Goal: Task Accomplishment & Management: Use online tool/utility

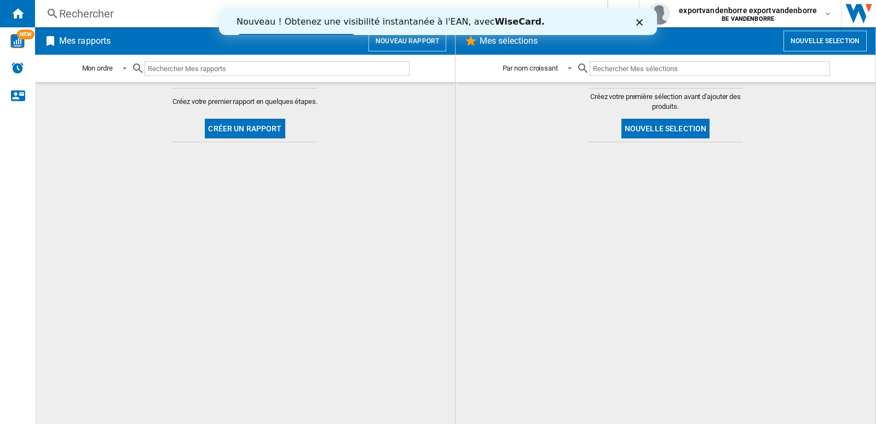
click at [820, 40] on button "Nouvelle selection" at bounding box center [824, 41] width 83 height 21
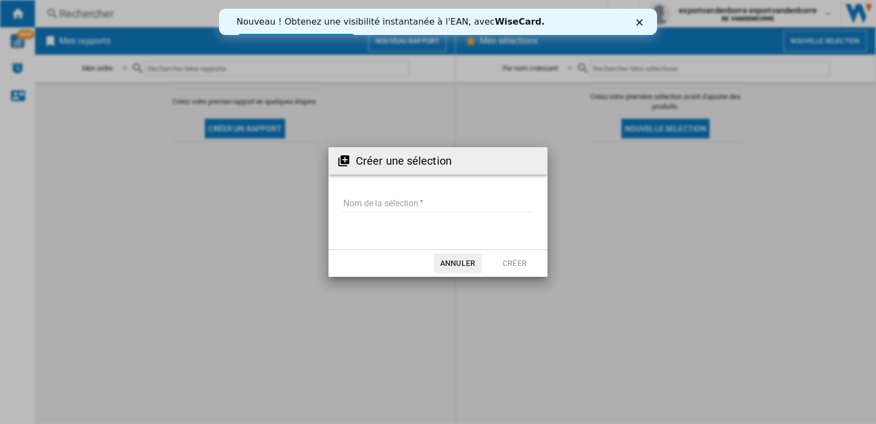
click at [391, 207] on input "Nom de la sélection" at bounding box center [438, 204] width 190 height 16
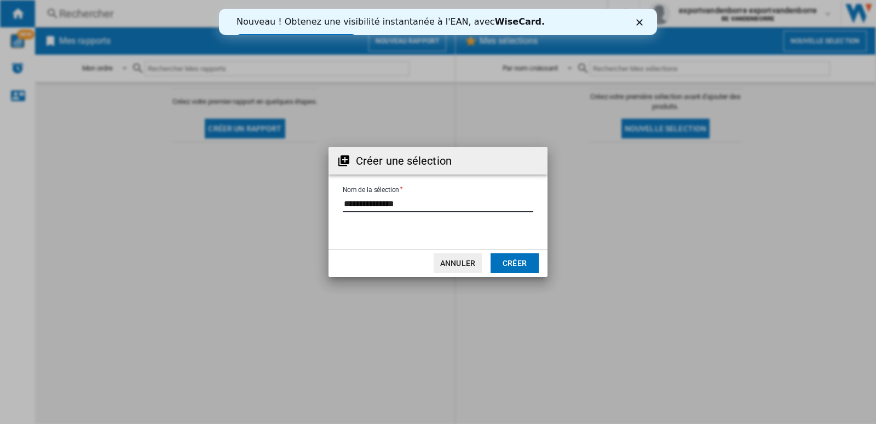
type input "**********"
click at [516, 264] on button "Créer" at bounding box center [514, 263] width 48 height 20
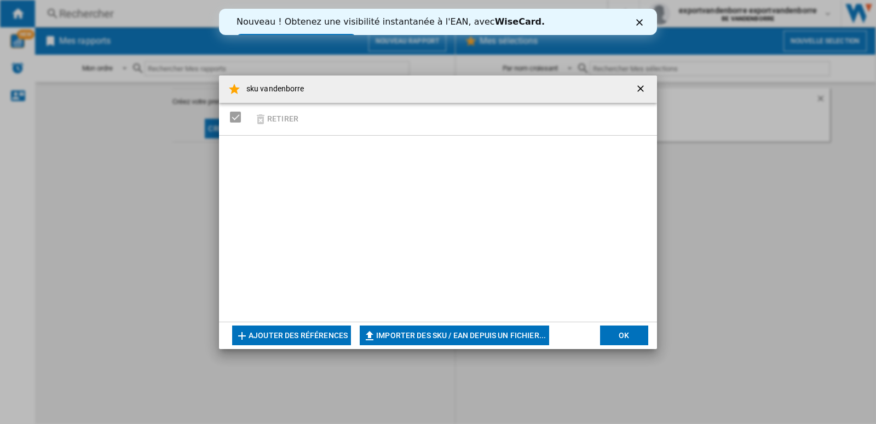
click at [641, 89] on ng-md-icon "getI18NText('BUTTONS.CLOSE_DIALOG')" at bounding box center [641, 89] width 13 height 13
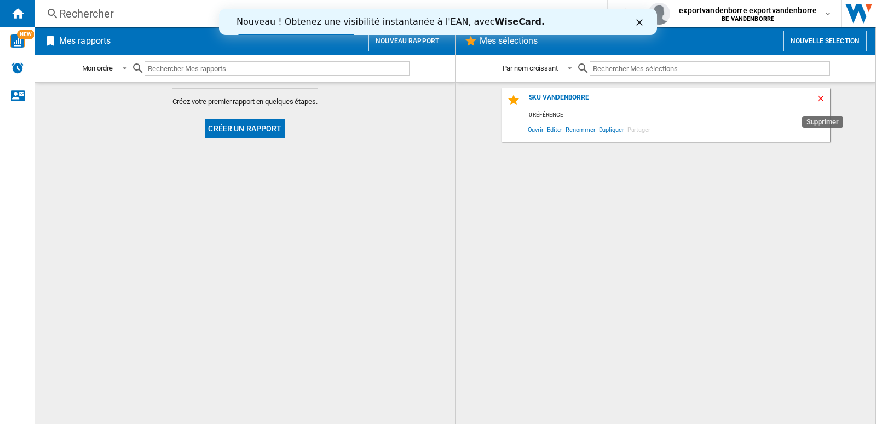
click at [821, 100] on ng-md-icon "Supprimer" at bounding box center [821, 100] width 13 height 13
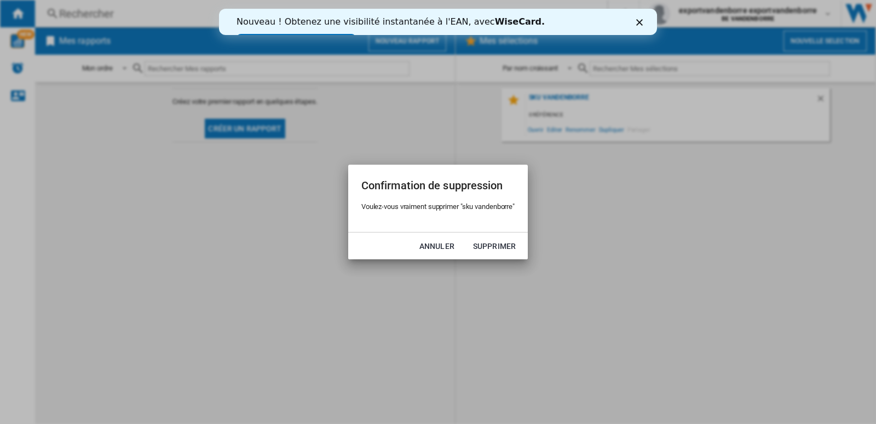
click at [662, 248] on div "Confirmation de suppression Voulez-vous vraiment supprimer "sku vandenborre" An…" at bounding box center [438, 212] width 876 height 424
click at [436, 248] on button "Annuler" at bounding box center [437, 246] width 48 height 20
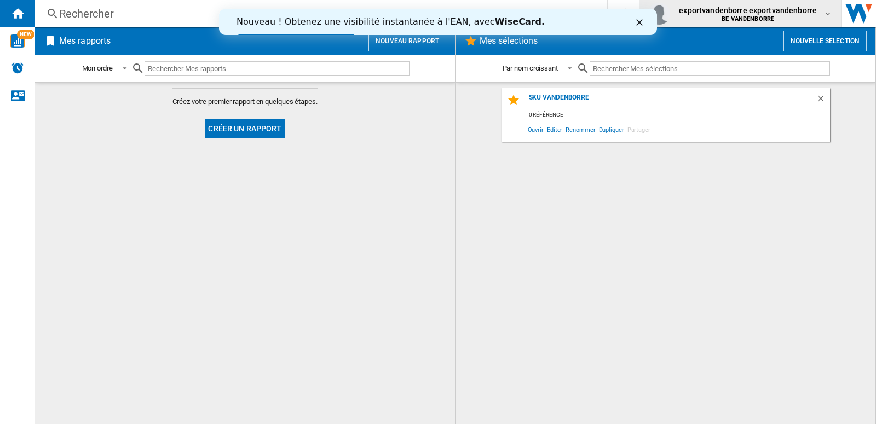
click at [763, 19] on b "BE VANDENBORRE" at bounding box center [747, 18] width 53 height 7
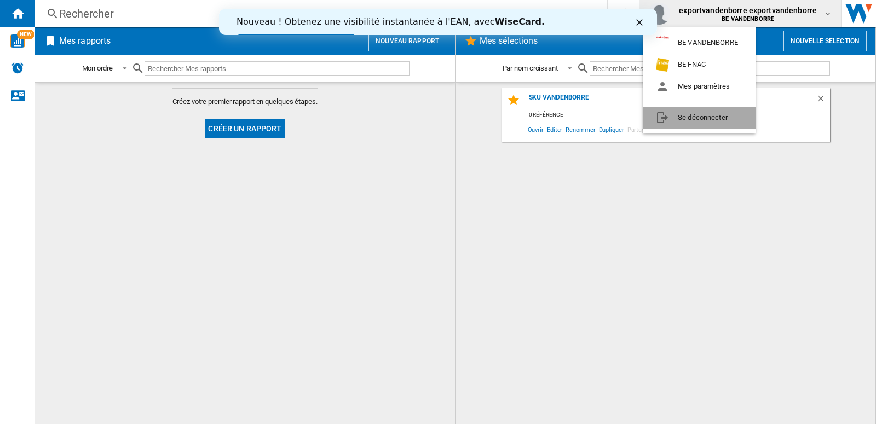
click at [737, 114] on button "Se déconnecter" at bounding box center [698, 118] width 113 height 22
